Goal: Task Accomplishment & Management: Manage account settings

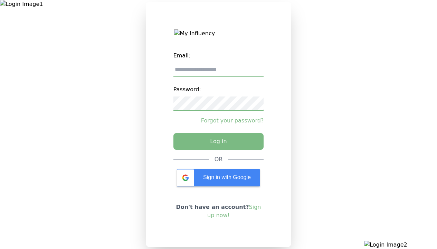
click at [218, 72] on input "email" at bounding box center [218, 70] width 91 height 15
type input "**********"
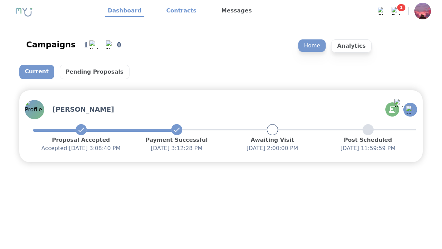
click at [177, 11] on link "Contracts" at bounding box center [182, 11] width 36 height 12
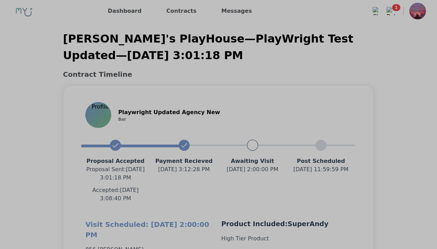
scroll to position [617, 0]
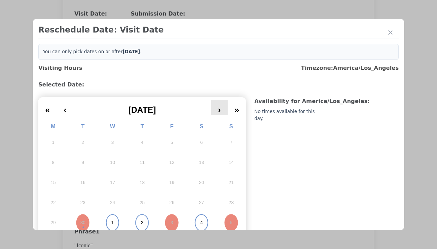
click at [217, 100] on button "›" at bounding box center [219, 107] width 17 height 15
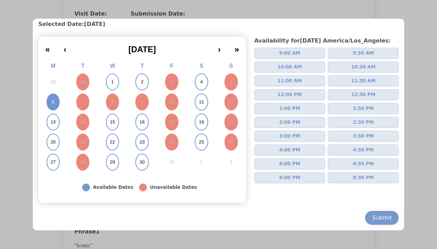
click at [287, 122] on span "2:00 PM" at bounding box center [289, 122] width 21 height 7
click at [377, 218] on div "Submit" at bounding box center [382, 217] width 20 height 8
click at [109, 156] on div "Update Submission Date" at bounding box center [109, 155] width 57 height 7
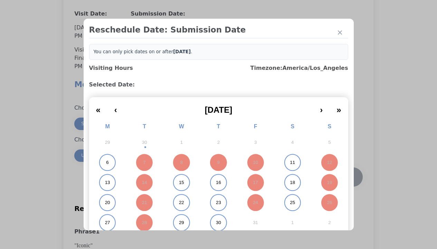
click at [106, 162] on abbr "6" at bounding box center [107, 162] width 2 height 6
click at [339, 178] on div "Submit Date Change" at bounding box center [339, 177] width 34 height 14
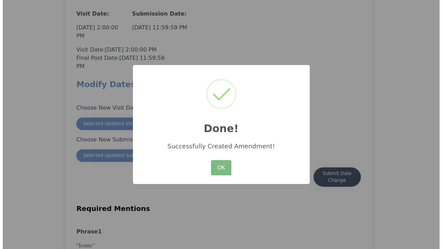
scroll to position [607, 0]
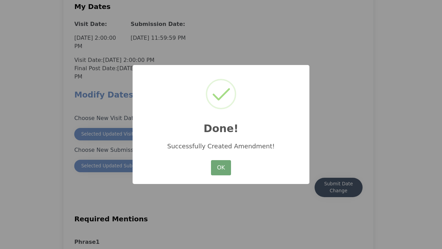
click at [221, 168] on button "OK" at bounding box center [221, 167] width 20 height 15
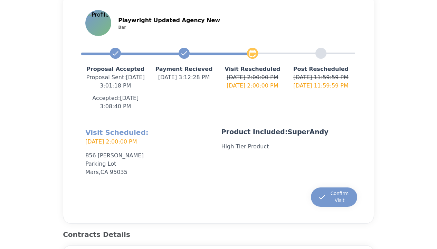
scroll to position [104, 0]
